Goal: Consume media (video, audio): Consume media (video, audio)

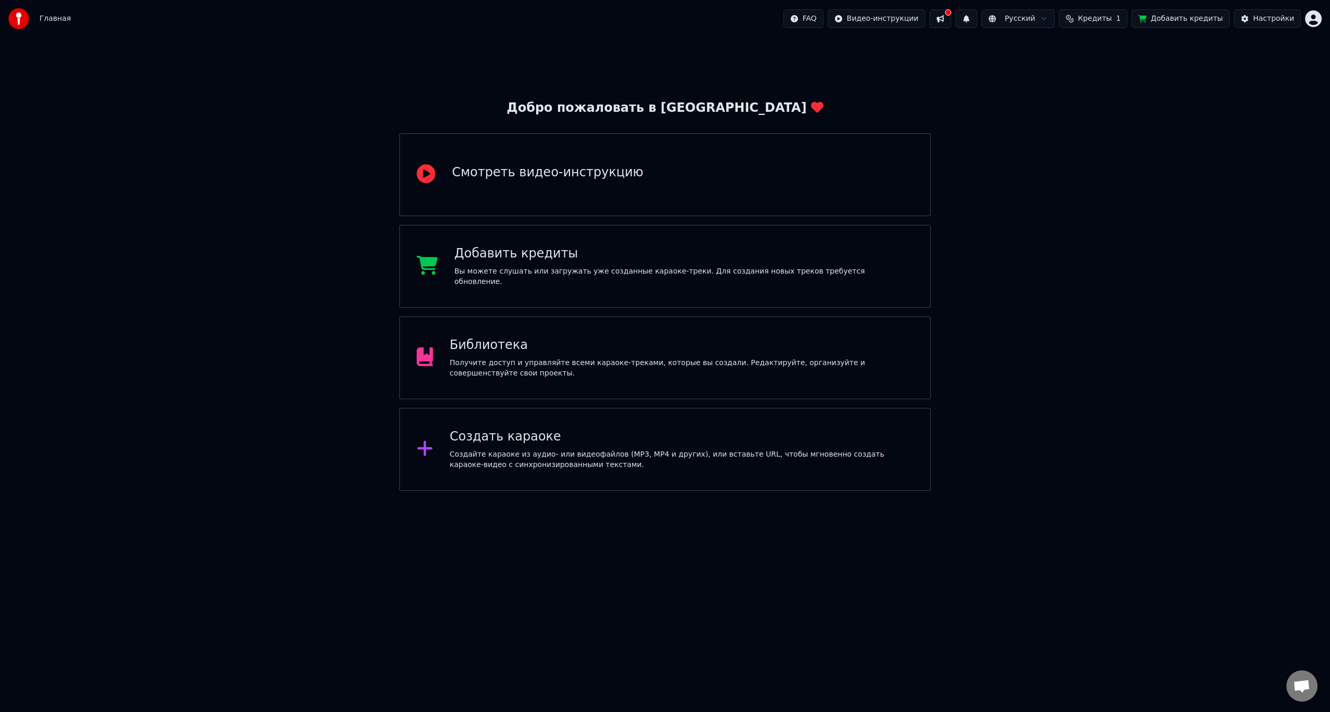
click at [952, 24] on button at bounding box center [941, 18] width 22 height 19
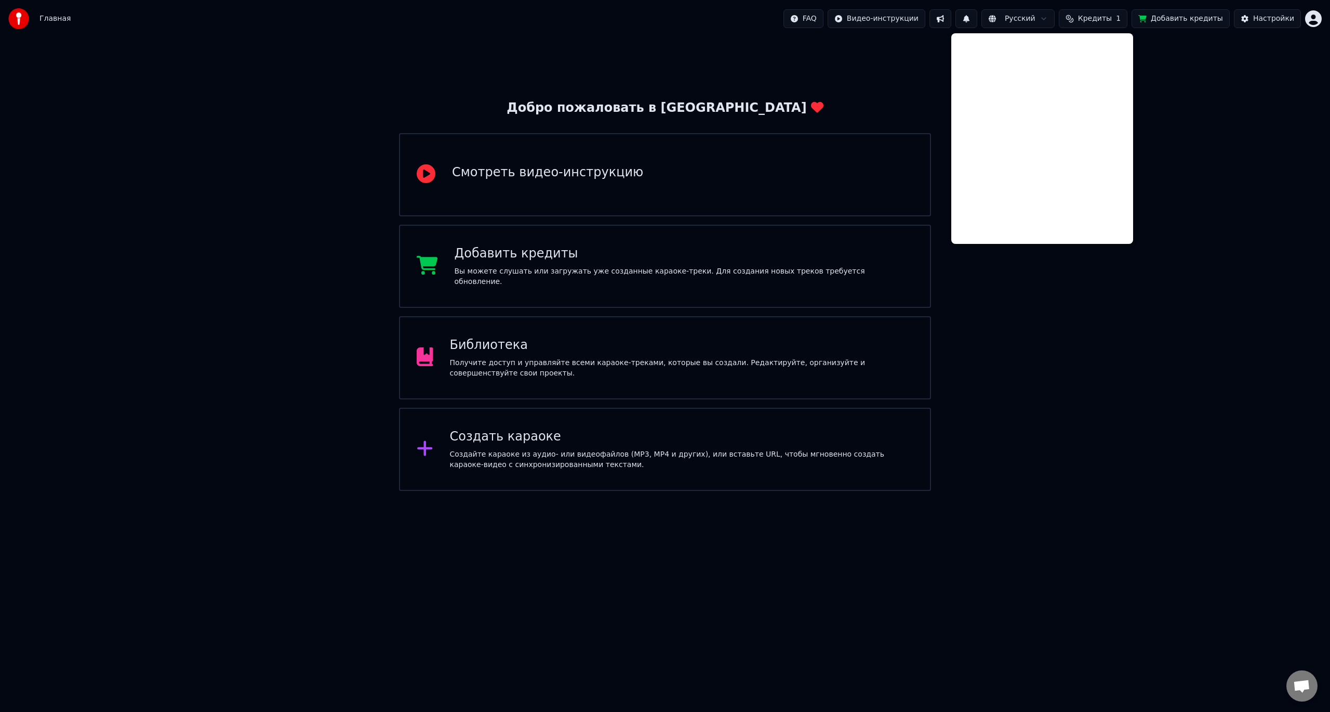
click at [1208, 164] on div "Добро пожаловать в Youka Смотреть видео-инструкцию Добавить кредиты Вы можете с…" at bounding box center [665, 263] width 1330 height 453
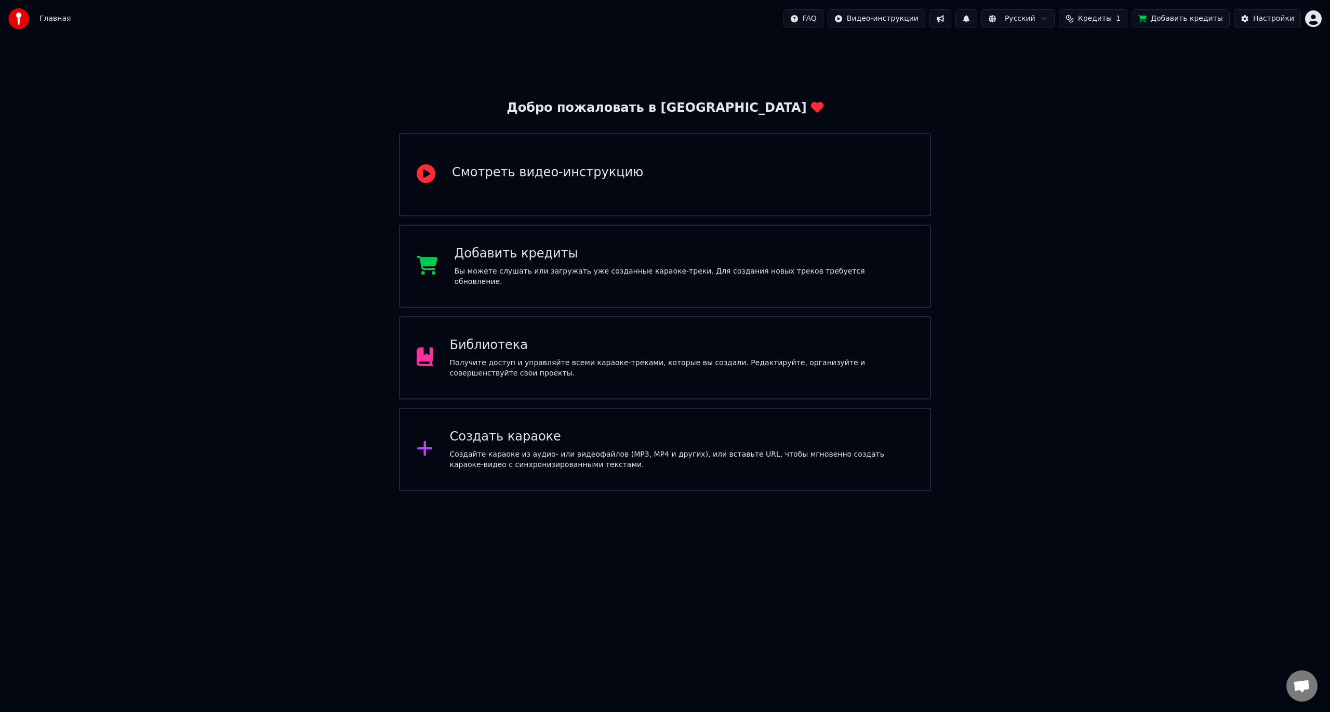
click at [593, 373] on div "Получите доступ и управляйте всеми караоке-треками, которые вы создали. Редакти…" at bounding box center [682, 368] width 464 height 21
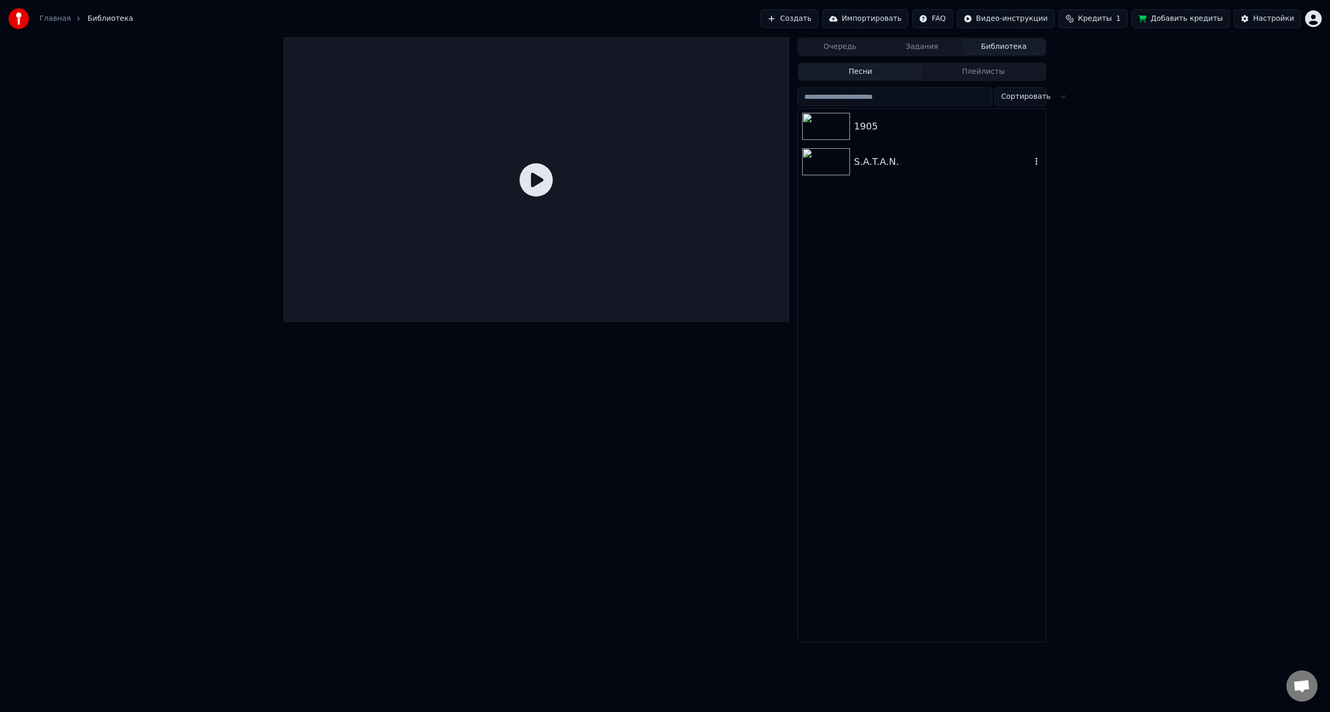
click at [838, 163] on img at bounding box center [826, 161] width 48 height 27
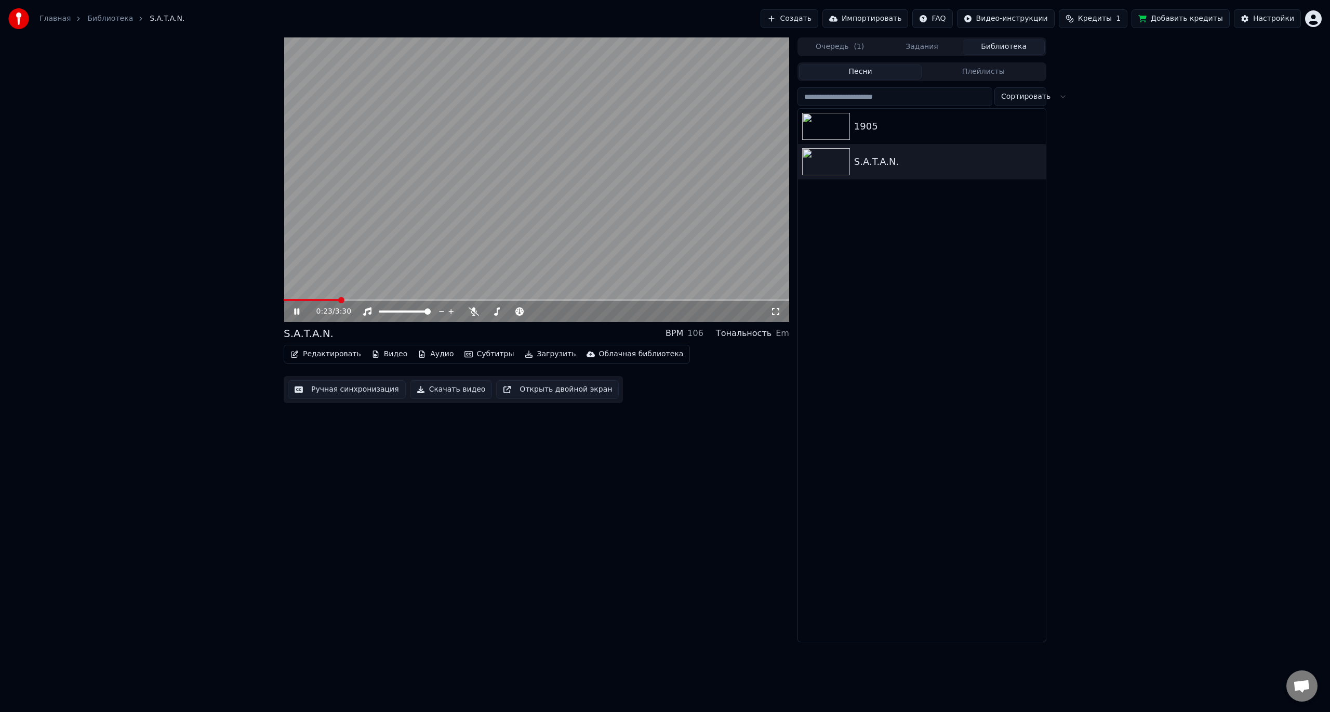
click at [338, 299] on span at bounding box center [537, 300] width 506 height 2
click at [358, 301] on span at bounding box center [537, 300] width 506 height 2
click at [322, 304] on div "1:28 / 3:30" at bounding box center [537, 311] width 506 height 21
click at [322, 300] on span at bounding box center [391, 300] width 214 height 2
click at [832, 135] on img at bounding box center [826, 126] width 48 height 27
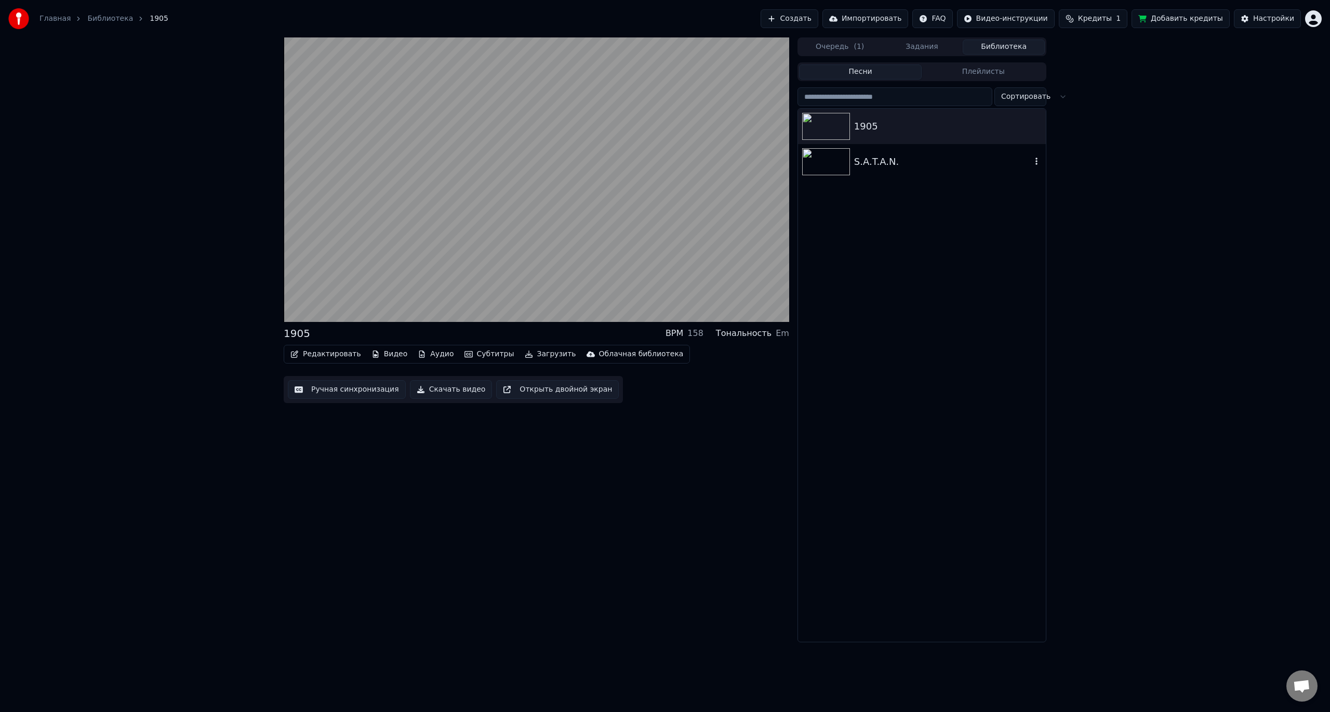
click at [884, 165] on div "S.A.T.A.N." at bounding box center [942, 161] width 177 height 15
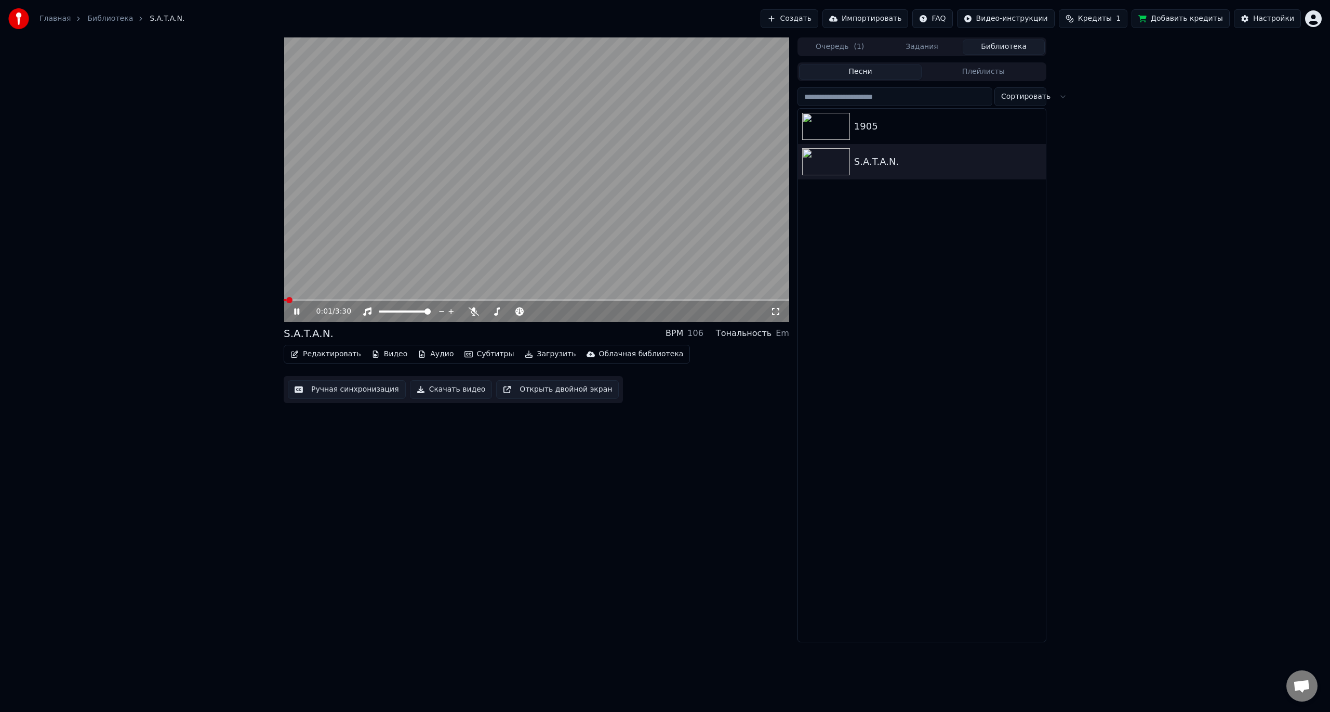
click at [325, 298] on video at bounding box center [537, 179] width 506 height 284
click at [324, 300] on span at bounding box center [537, 300] width 506 height 2
click at [299, 317] on div "0:17 / 3:30" at bounding box center [536, 311] width 497 height 10
click at [296, 313] on icon at bounding box center [297, 311] width 6 height 7
click at [537, 354] on button "Загрузить" at bounding box center [551, 354] width 60 height 15
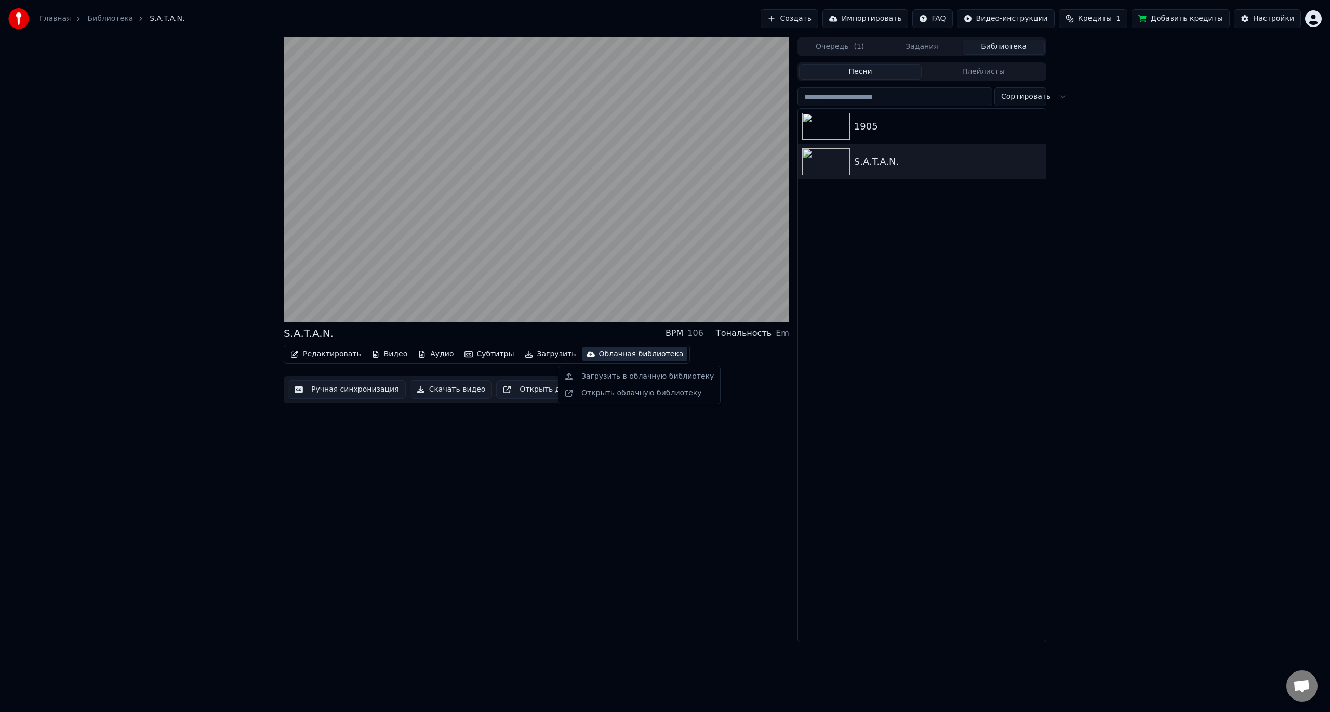
click at [447, 390] on button "Скачать видео" at bounding box center [451, 389] width 83 height 19
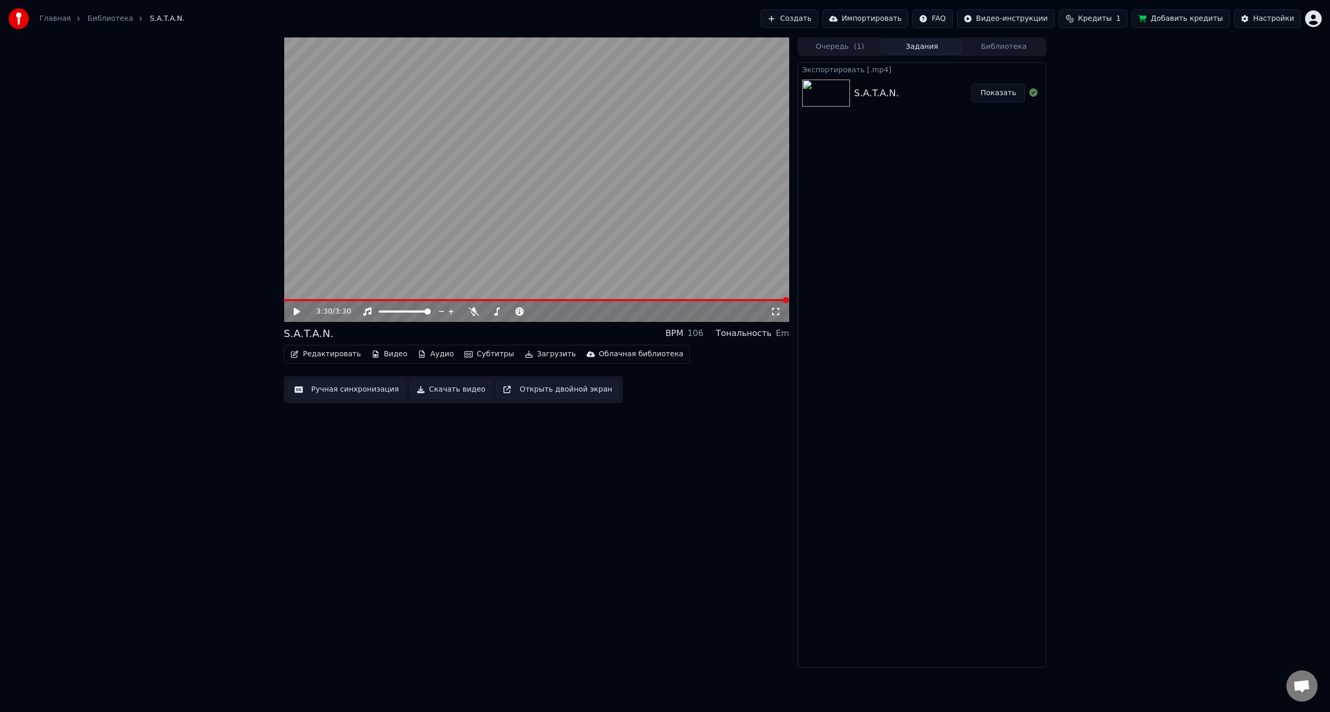
click at [1112, 23] on span "Кредиты" at bounding box center [1095, 19] width 34 height 10
click at [1129, 94] on button "Обновить" at bounding box center [1107, 96] width 63 height 19
click at [1040, 67] on td "15" at bounding box center [1042, 69] width 50 height 19
click at [1175, 16] on button "Добавить кредиты" at bounding box center [1181, 18] width 98 height 19
